Goal: Task Accomplishment & Management: Manage account settings

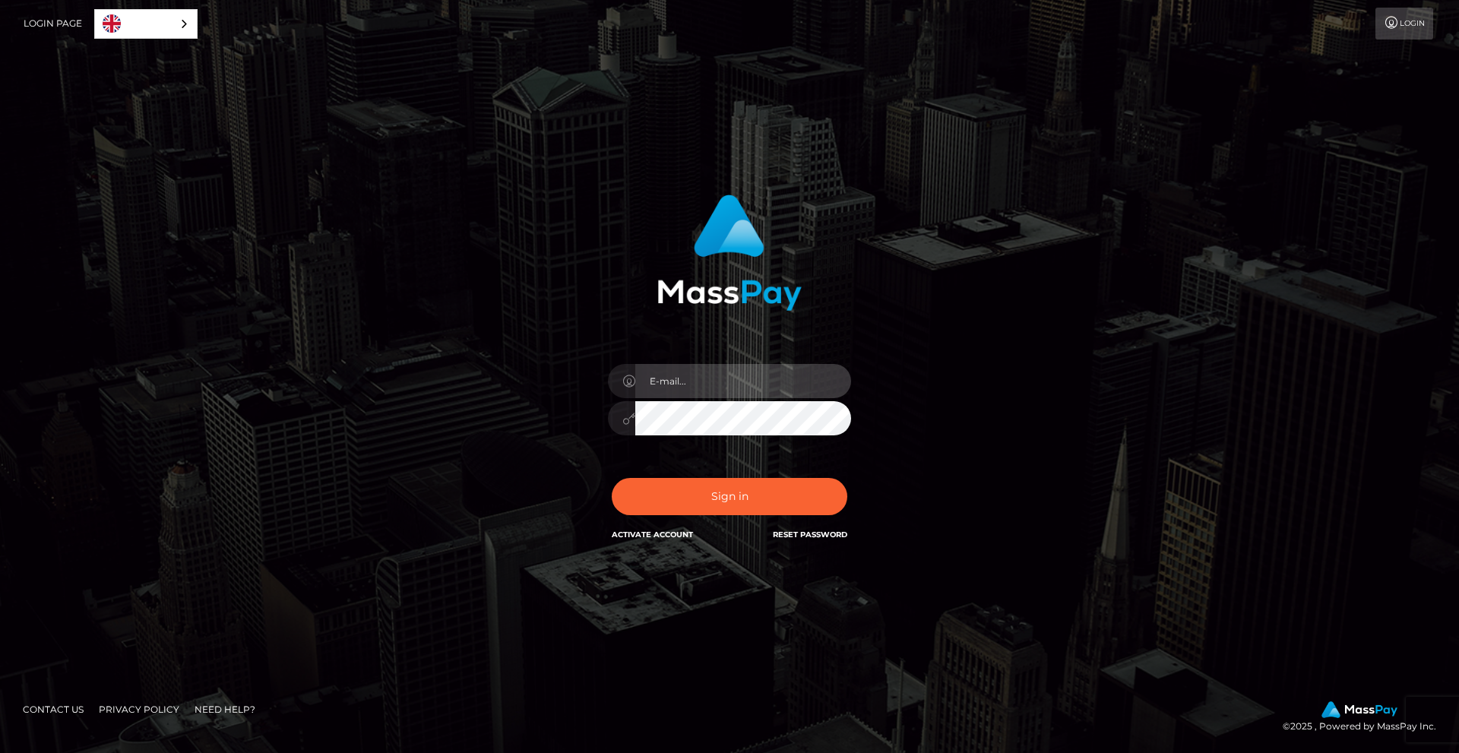
click at [777, 371] on input "email" at bounding box center [743, 381] width 216 height 34
type input "macoantor0703@gmail.com"
click at [701, 489] on button "Sign in" at bounding box center [730, 496] width 236 height 37
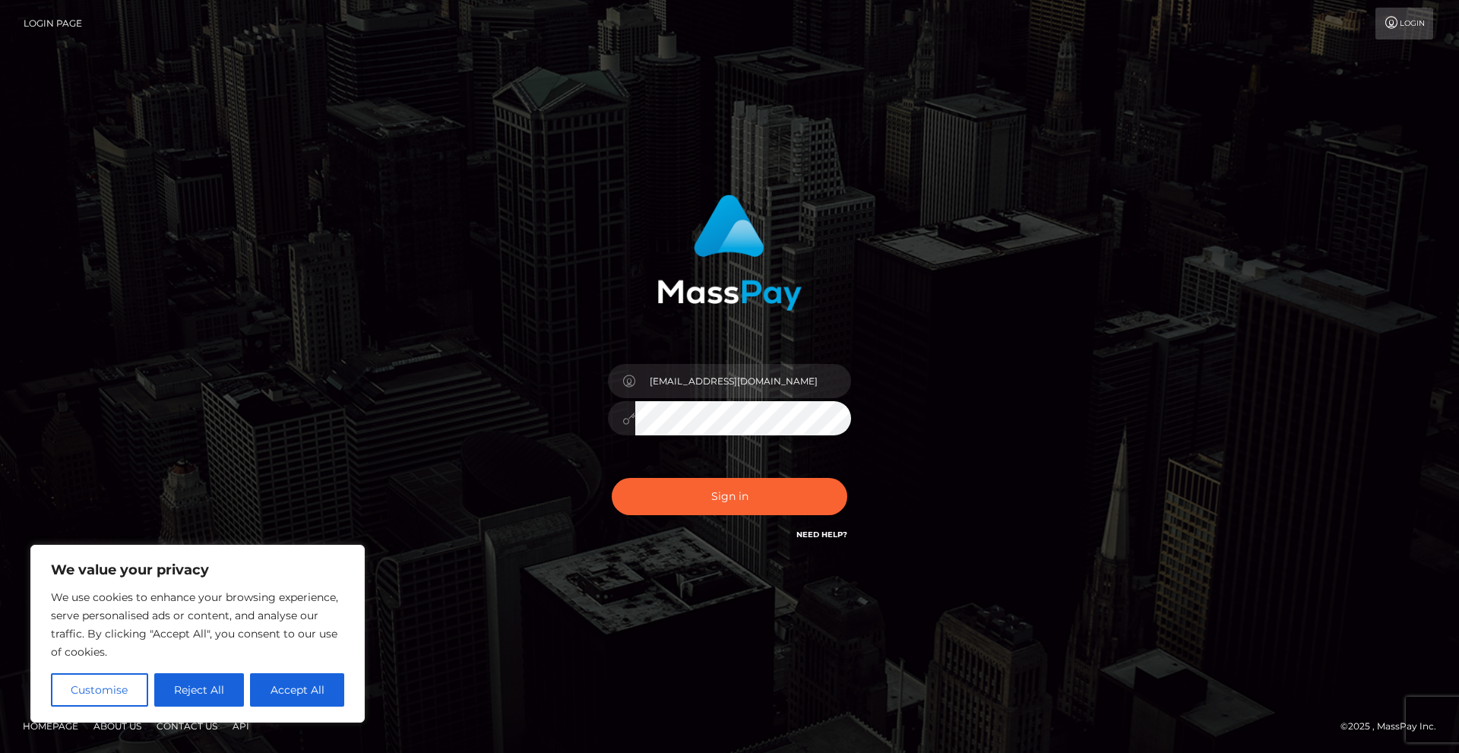
type input "maconator0703@gmail.com"
click at [731, 500] on button "Sign in" at bounding box center [730, 496] width 236 height 37
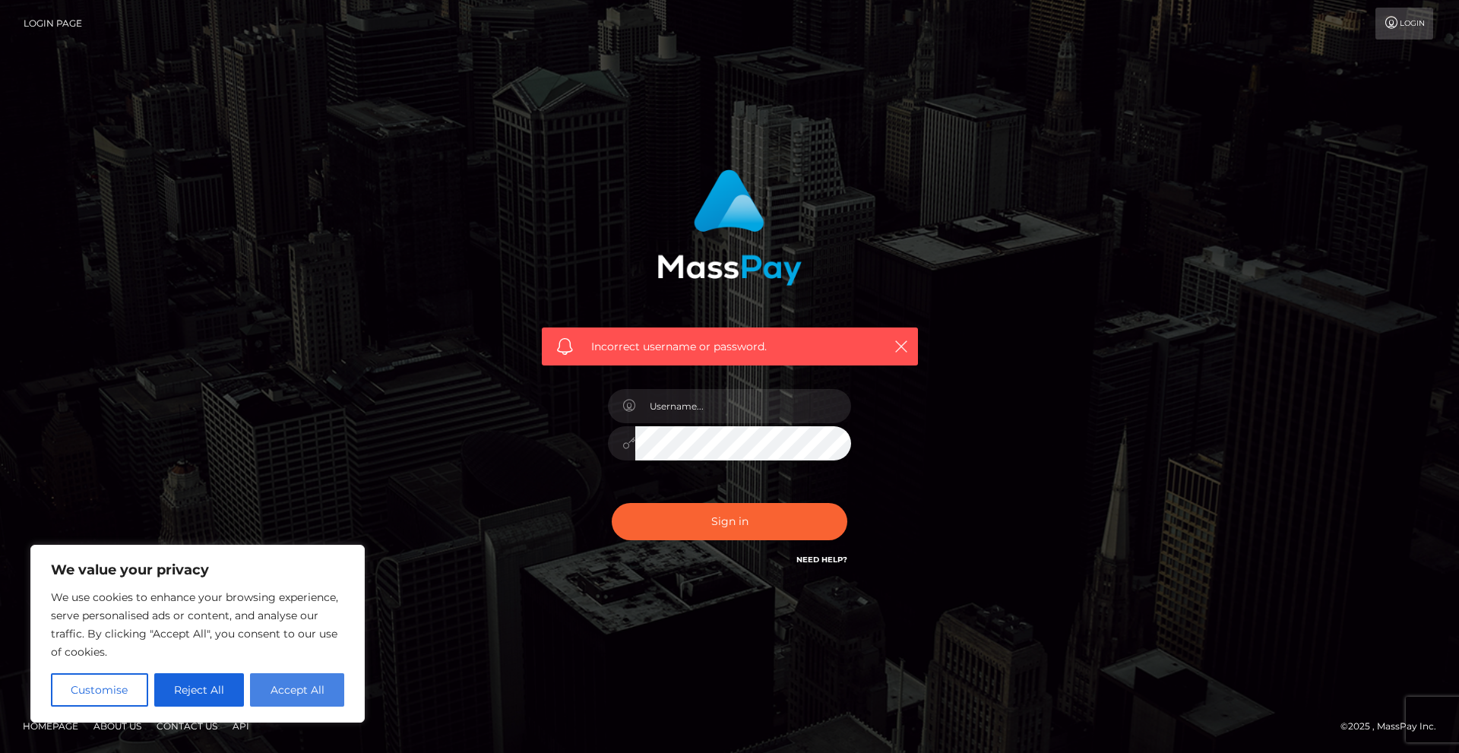
click at [295, 688] on button "Accept All" at bounding box center [297, 689] width 94 height 33
checkbox input "true"
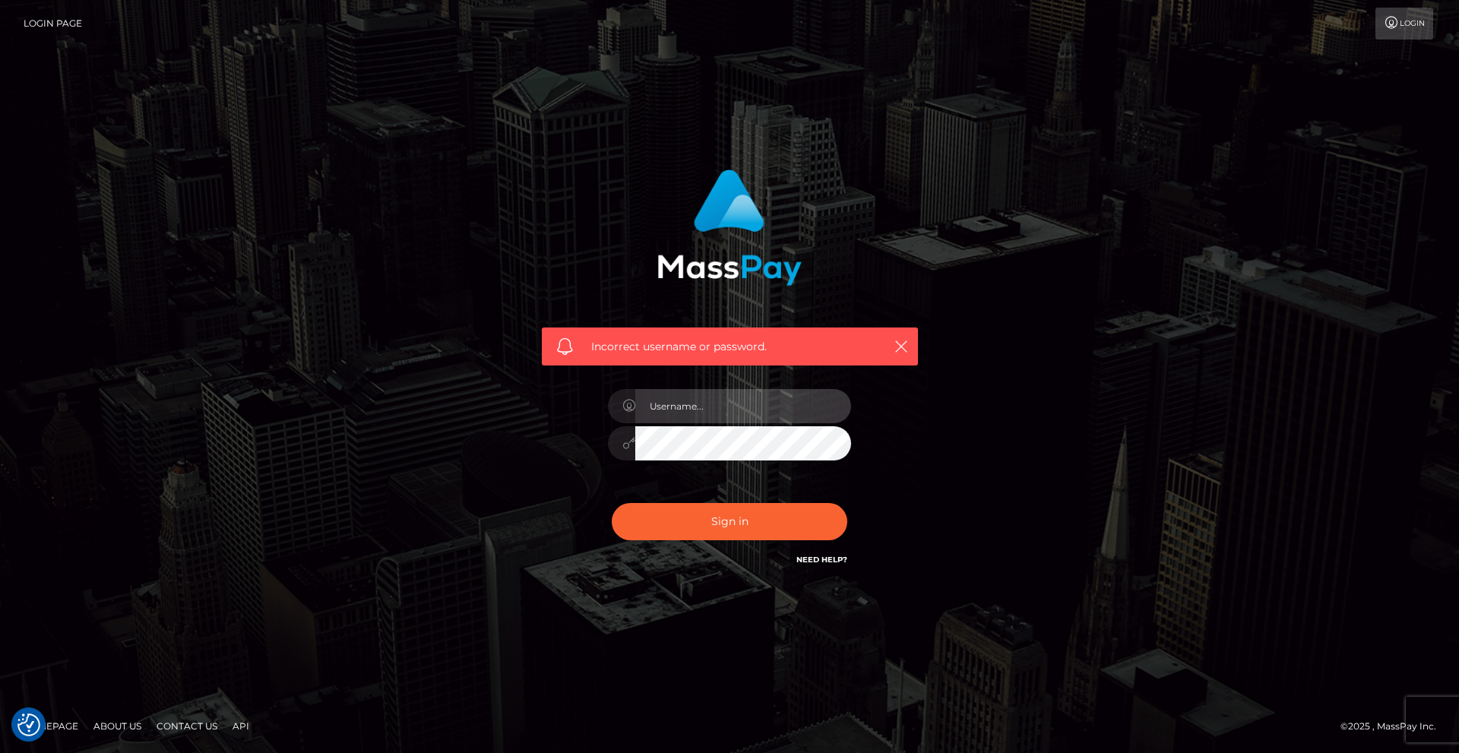
click at [695, 410] on input "text" at bounding box center [743, 406] width 216 height 34
type input "kevinpatrickgaston"
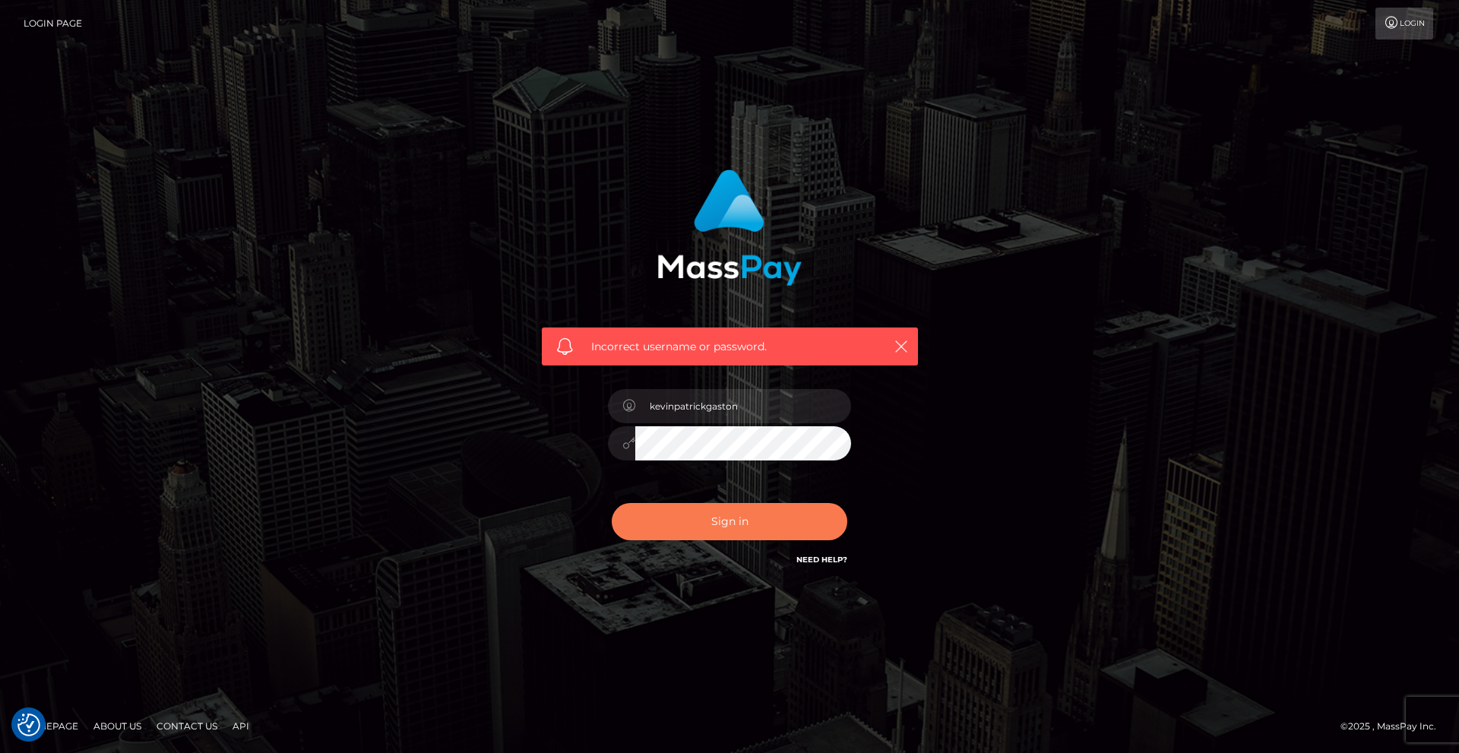
click at [714, 516] on button "Sign in" at bounding box center [730, 521] width 236 height 37
click at [894, 344] on icon "button" at bounding box center [901, 346] width 15 height 15
click at [1399, 24] on link "Login" at bounding box center [1404, 24] width 58 height 32
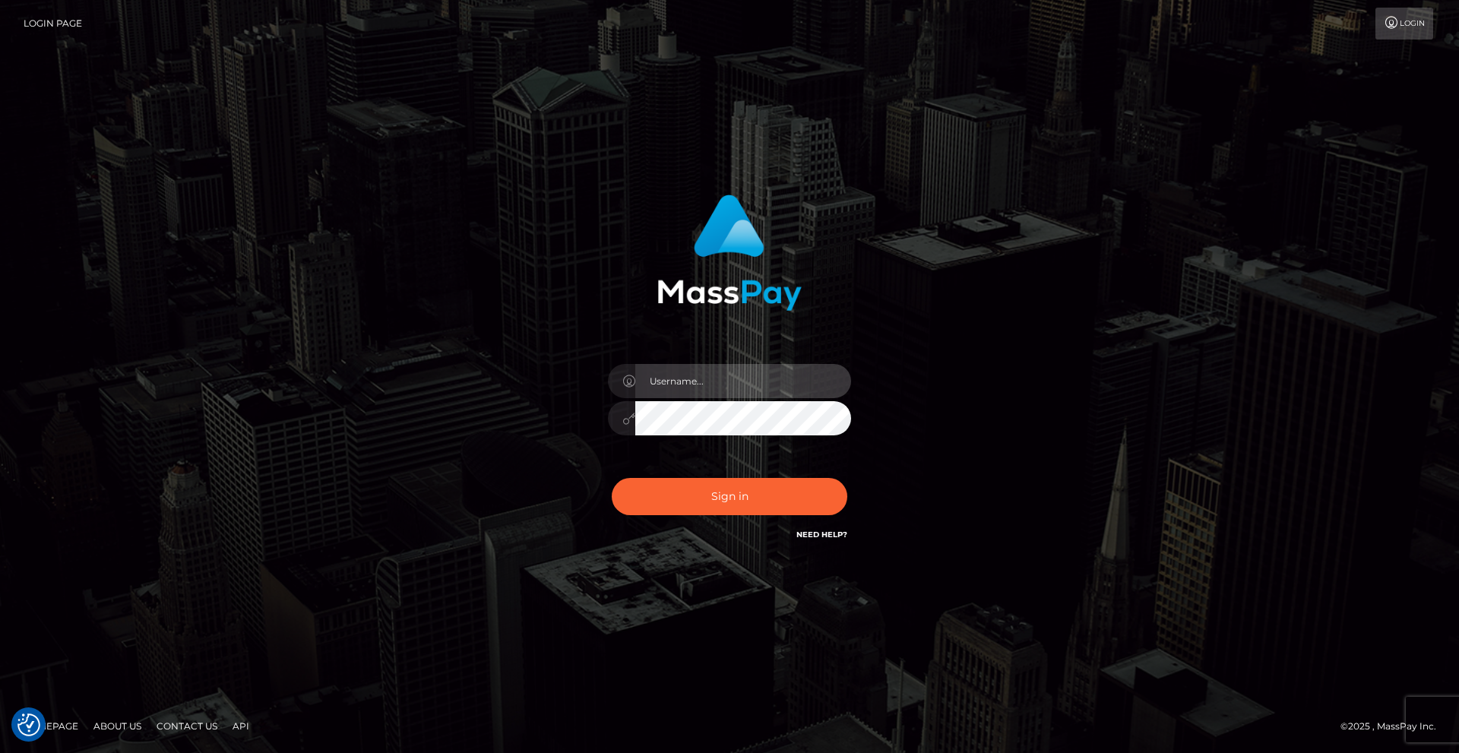
click at [708, 375] on input "text" at bounding box center [743, 381] width 216 height 34
click at [942, 327] on div "Sign in" at bounding box center [729, 376] width 866 height 387
click at [55, 17] on link "Login Page" at bounding box center [53, 24] width 59 height 32
